Goal: Navigation & Orientation: Find specific page/section

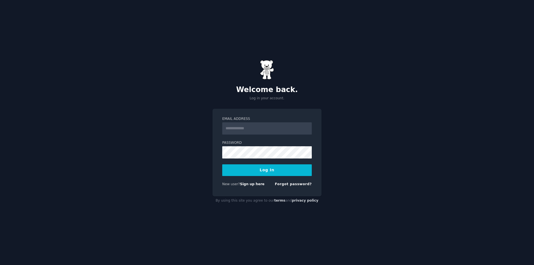
click at [268, 126] on input "Email Address" at bounding box center [267, 128] width 90 height 12
type input "**********"
click at [270, 167] on button "Log In" at bounding box center [267, 170] width 90 height 12
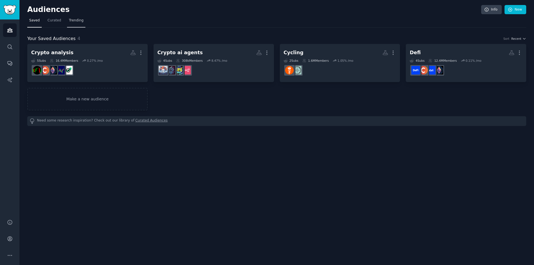
click at [75, 21] on span "Trending" at bounding box center [76, 20] width 14 height 5
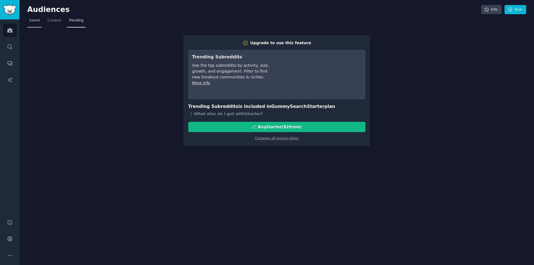
click at [36, 21] on span "Saved" at bounding box center [34, 20] width 11 height 5
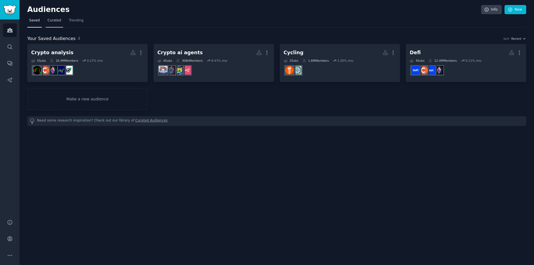
click at [49, 21] on span "Curated" at bounding box center [55, 20] width 14 height 5
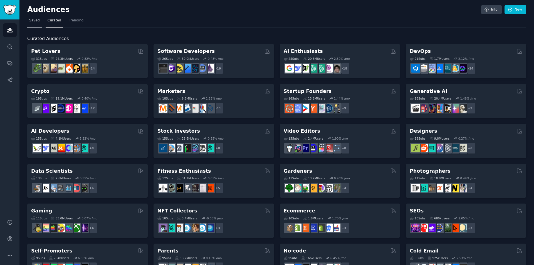
click at [33, 23] on span "Saved" at bounding box center [34, 20] width 11 height 5
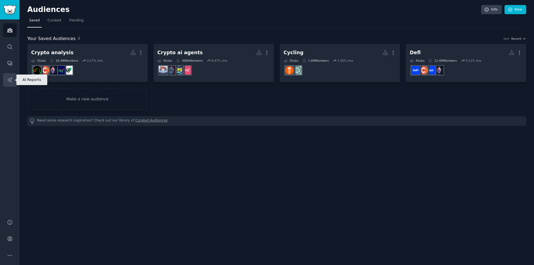
click at [10, 80] on icon "Sidebar" at bounding box center [9, 79] width 5 height 5
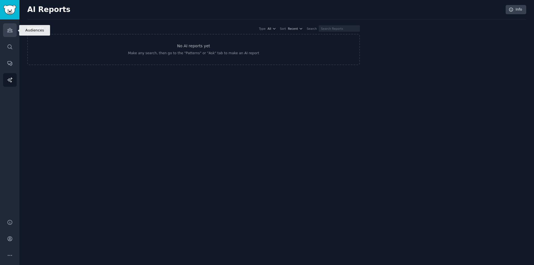
click at [11, 29] on icon "Sidebar" at bounding box center [9, 30] width 5 height 4
